Goal: Navigation & Orientation: Find specific page/section

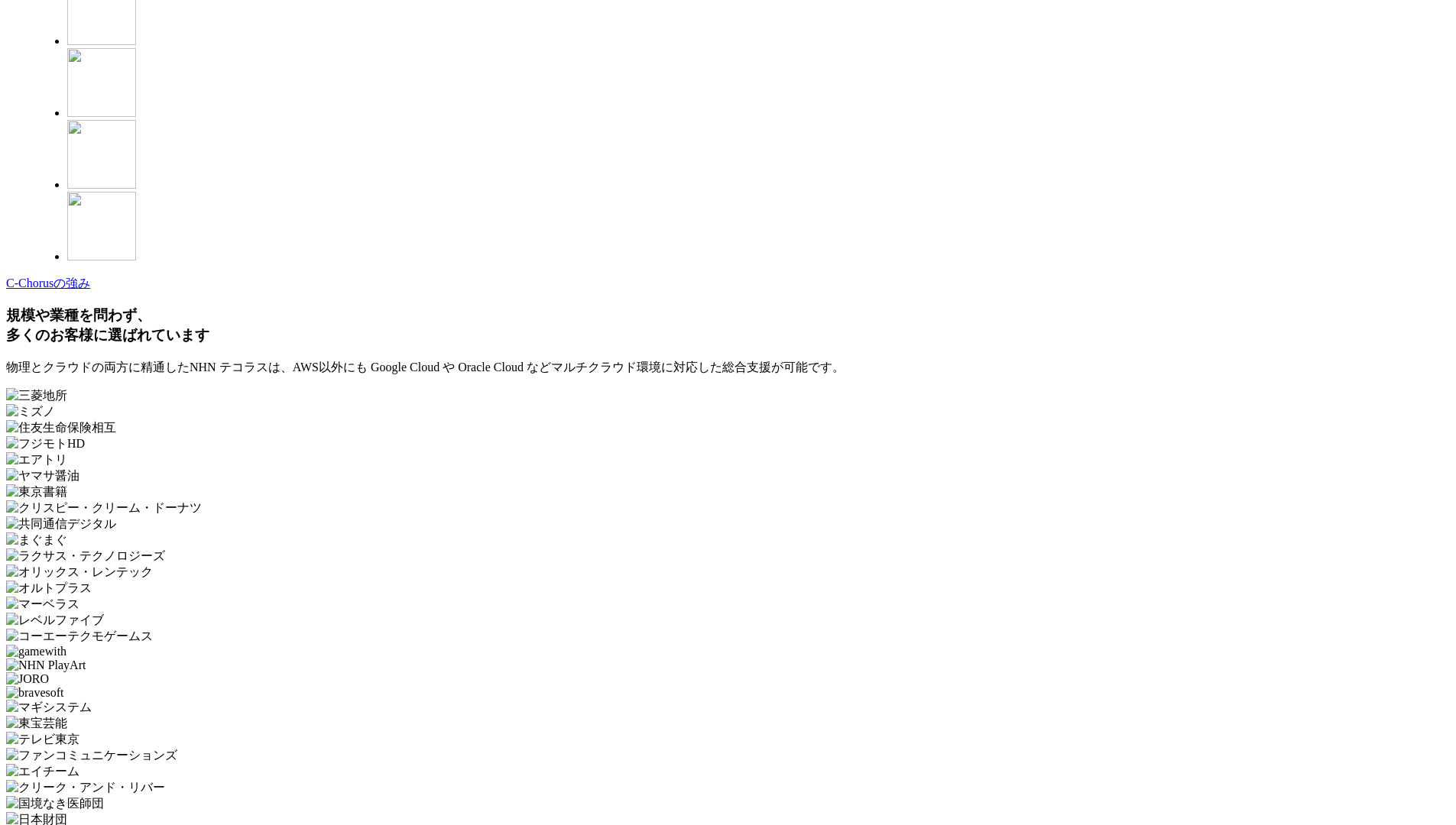
scroll to position [4459, 0]
